Goal: Complete application form: Complete application form

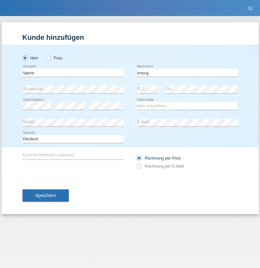
type input "Imeraj"
select select "CH"
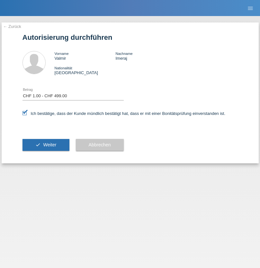
select select "1"
click at [46, 145] on span "Weiter" at bounding box center [49, 144] width 13 height 5
